Goal: Transaction & Acquisition: Purchase product/service

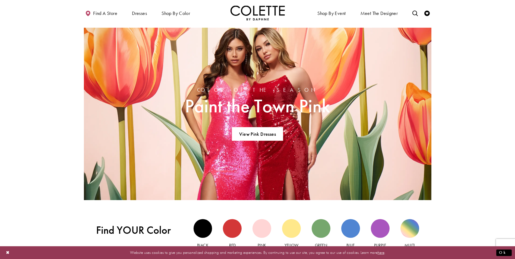
scroll to position [349, 0]
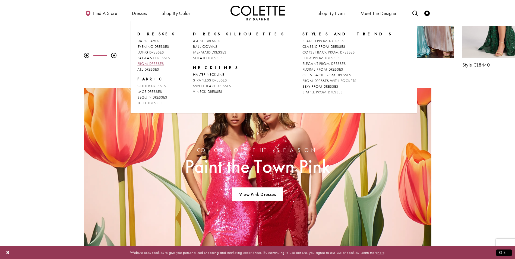
click at [149, 62] on span "PROM DRESSES" at bounding box center [150, 63] width 27 height 5
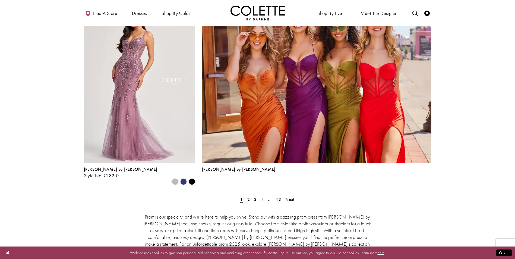
scroll to position [1167, 0]
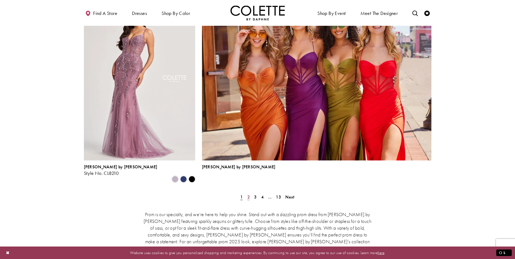
click at [248, 194] on span "2" at bounding box center [248, 197] width 2 height 6
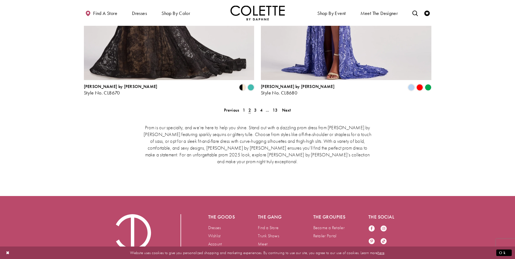
scroll to position [1143, 0]
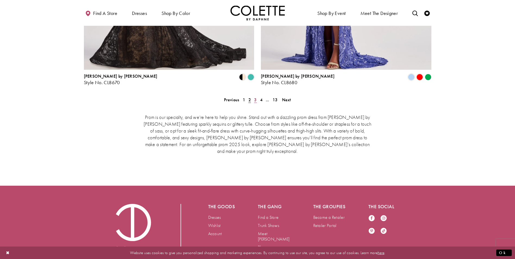
click at [255, 97] on span "3" at bounding box center [255, 100] width 2 height 6
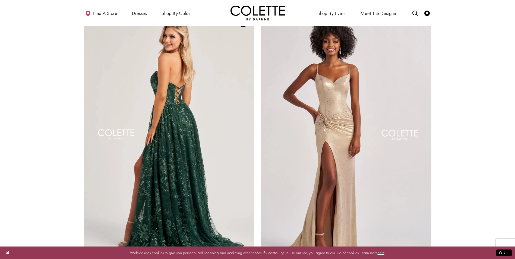
scroll to position [981, 0]
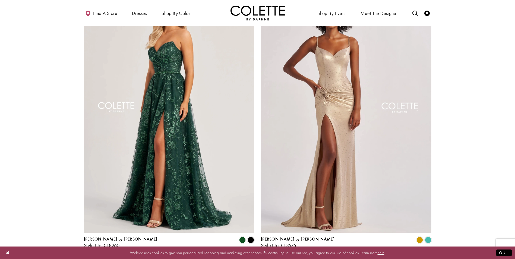
click at [261, 259] on span "4" at bounding box center [261, 263] width 2 height 6
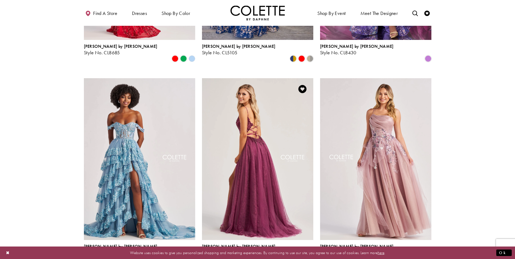
scroll to position [492, 0]
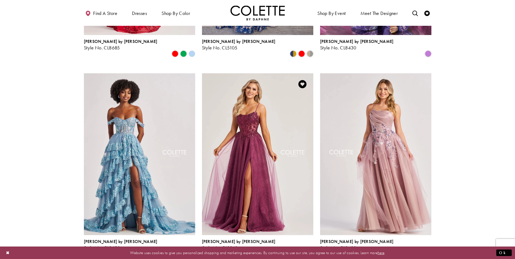
click at [311, 251] on span "Product List" at bounding box center [310, 254] width 7 height 7
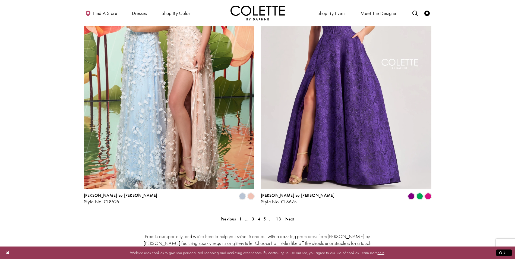
scroll to position [1062, 0]
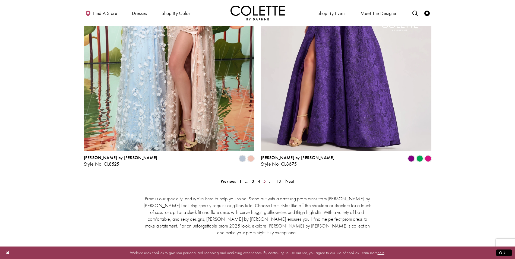
click at [265, 178] on span "5" at bounding box center [264, 181] width 2 height 6
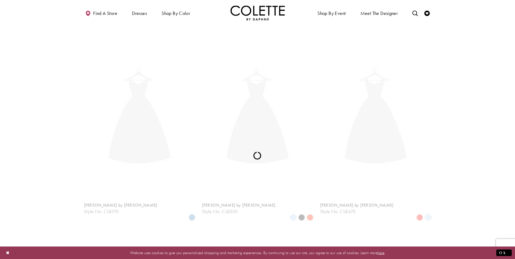
scroll to position [139, 0]
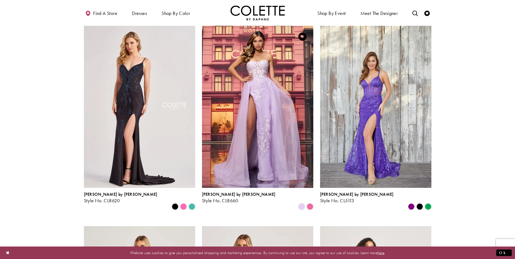
click at [310, 200] on div "[PERSON_NAME] by [PERSON_NAME] Style No. CL8660 Skip Color List #e7507ac9ef to …" at bounding box center [257, 201] width 111 height 18
click at [310, 203] on span "Product List" at bounding box center [310, 206] width 7 height 7
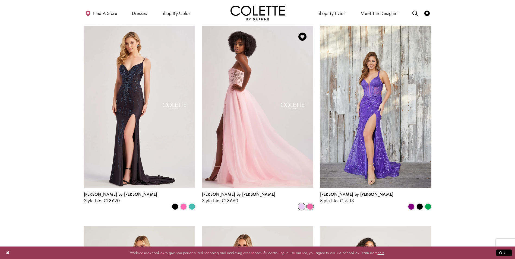
click at [303, 203] on span "Product List" at bounding box center [301, 206] width 7 height 7
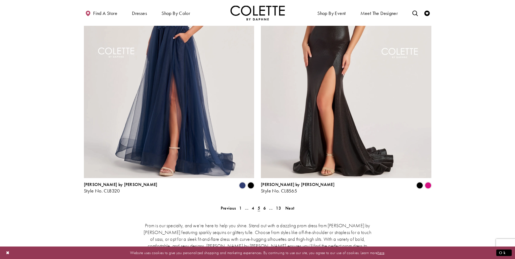
scroll to position [1062, 0]
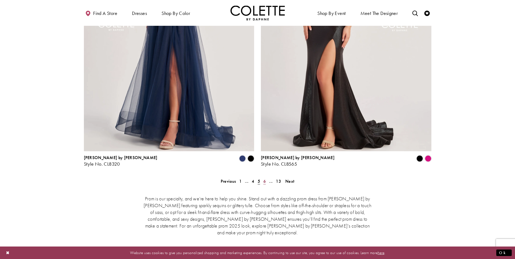
click at [265, 178] on span "6" at bounding box center [264, 181] width 2 height 6
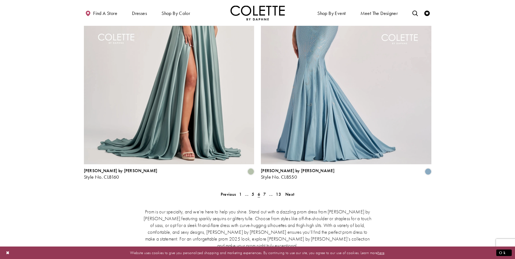
scroll to position [1116, 0]
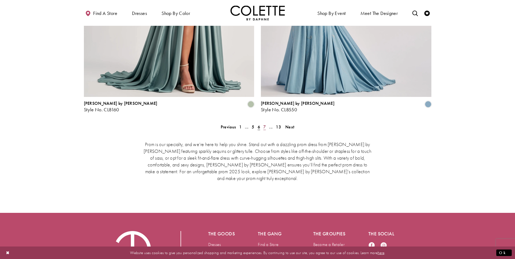
click at [264, 124] on span "7" at bounding box center [264, 127] width 2 height 6
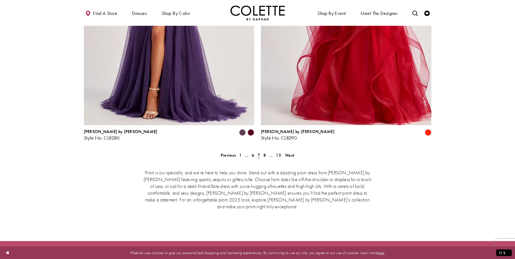
scroll to position [1089, 0]
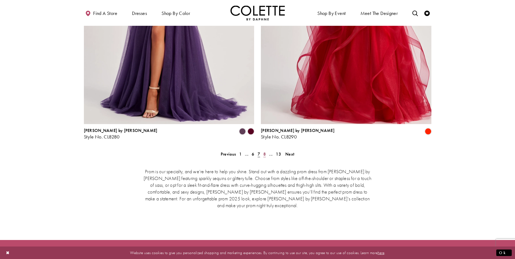
click at [265, 151] on span "8" at bounding box center [264, 154] width 2 height 6
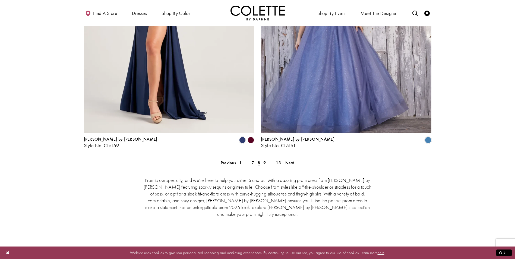
scroll to position [1116, 0]
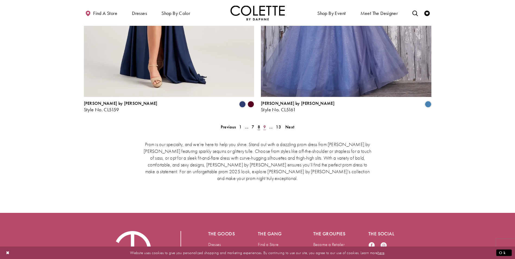
click at [264, 124] on span "9" at bounding box center [264, 127] width 2 height 6
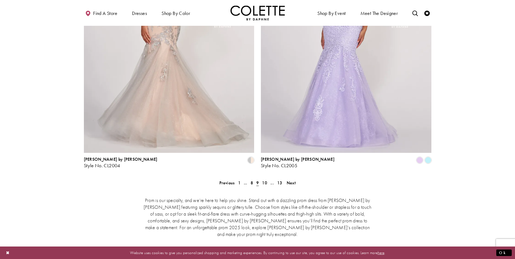
scroll to position [1089, 0]
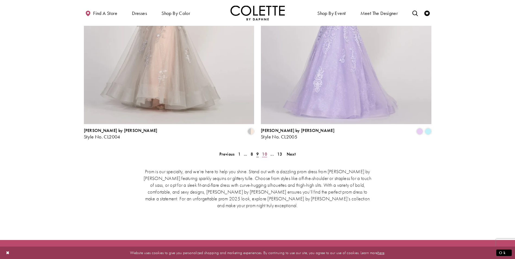
click at [264, 151] on span "10" at bounding box center [264, 154] width 5 height 6
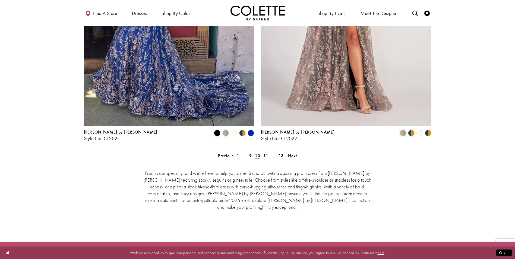
scroll to position [1089, 0]
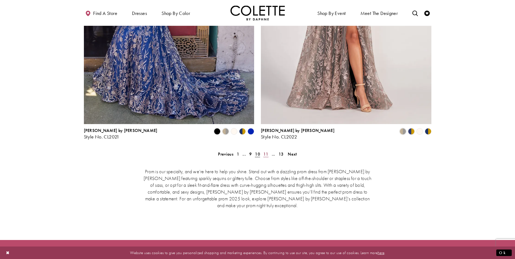
click at [266, 151] on span "11" at bounding box center [265, 154] width 5 height 6
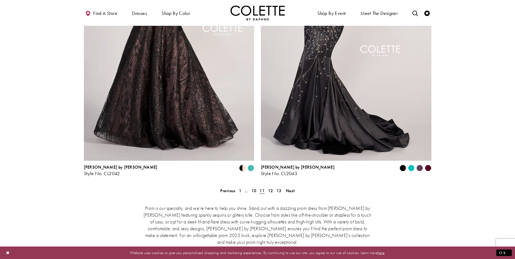
scroll to position [1089, 0]
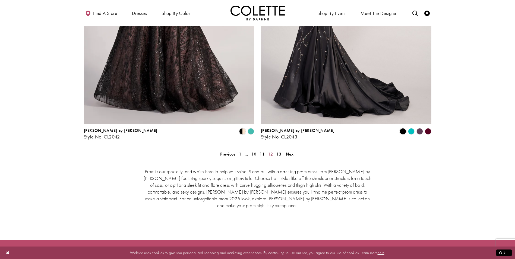
click at [270, 151] on span "12" at bounding box center [270, 154] width 5 height 6
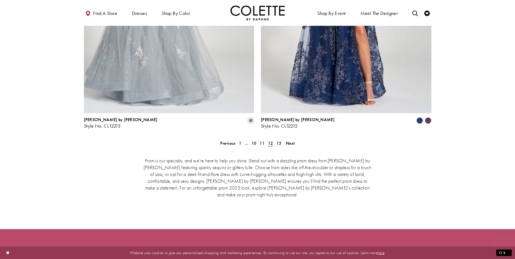
scroll to position [1116, 0]
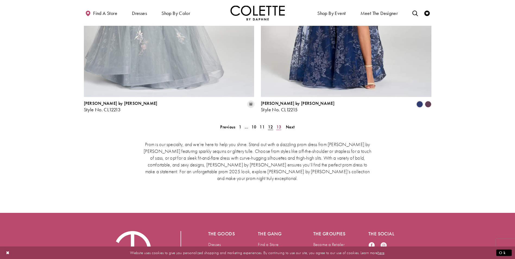
click at [279, 124] on span "13" at bounding box center [278, 127] width 5 height 6
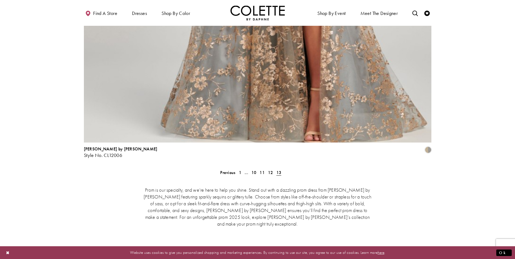
scroll to position [1171, 0]
